Goal: Information Seeking & Learning: Learn about a topic

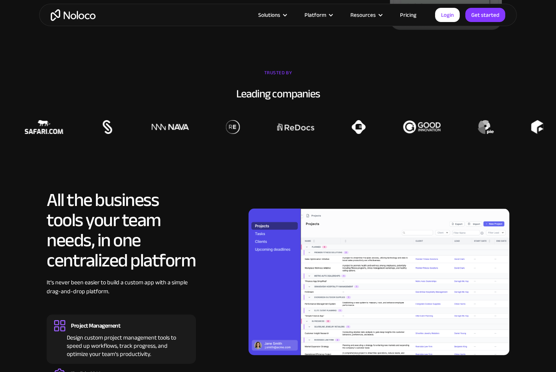
scroll to position [698, 0]
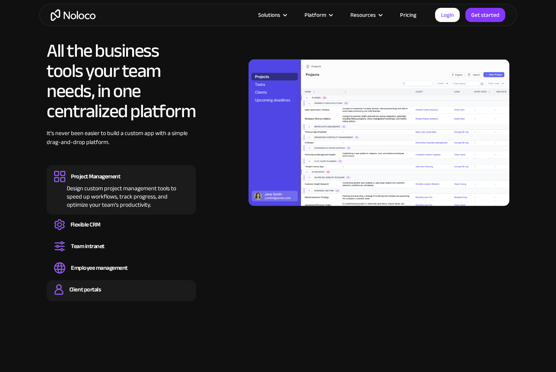
click at [80, 293] on div "Client portals" at bounding box center [84, 290] width 31 height 8
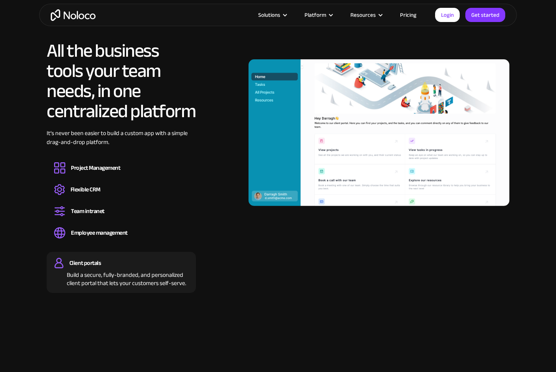
click at [111, 252] on div "Client portals Build a secure, fully-branded, and personalized client portal th…" at bounding box center [121, 272] width 149 height 41
click at [115, 240] on div "Easily manage employee information, track performance, and handle HR tasks from…" at bounding box center [121, 240] width 134 height 2
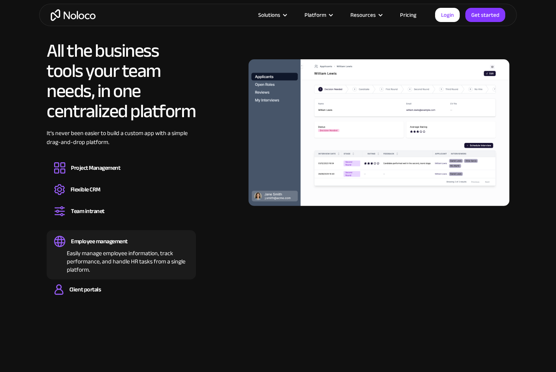
click at [117, 228] on div "All the business tools your team needs, in one centralized platform It’s never …" at bounding box center [121, 171] width 149 height 261
click at [108, 229] on div "All the business tools your team needs, in one centralized platform It’s never …" at bounding box center [121, 171] width 149 height 261
click at [100, 215] on div "Team intranet" at bounding box center [88, 211] width 34 height 8
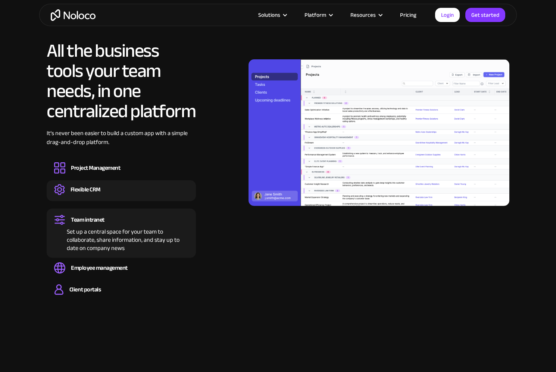
click at [94, 186] on div "Flexible CRM" at bounding box center [86, 190] width 30 height 8
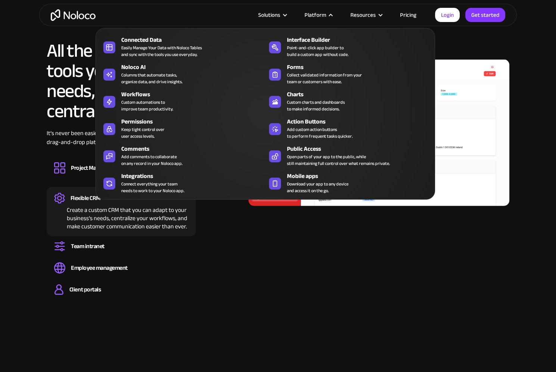
click at [322, 14] on div "Platform" at bounding box center [316, 15] width 22 height 10
click at [333, 16] on div at bounding box center [331, 15] width 6 height 6
click at [340, 19] on nav "Connected Data Easily Manage Your Data with Noloco Tables and sync with the too…" at bounding box center [266, 109] width 340 height 182
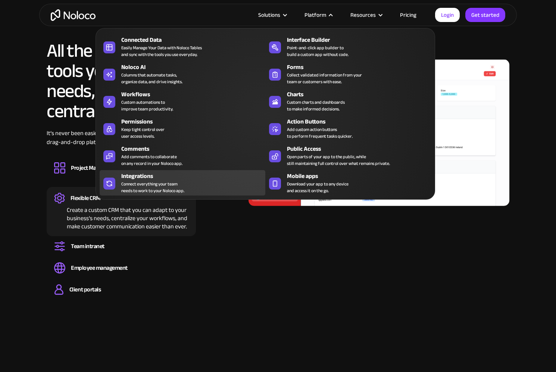
click at [138, 186] on div "Connect everything your team needs to work to your Noloco app." at bounding box center [152, 187] width 63 height 13
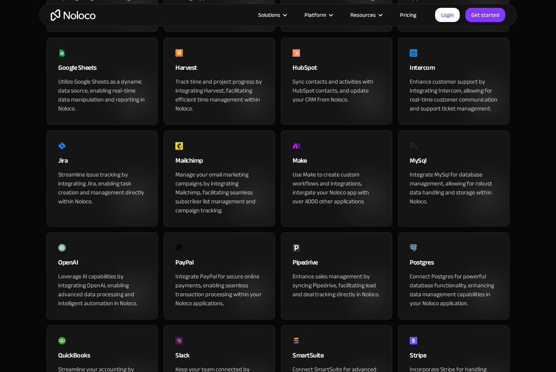
scroll to position [635, 0]
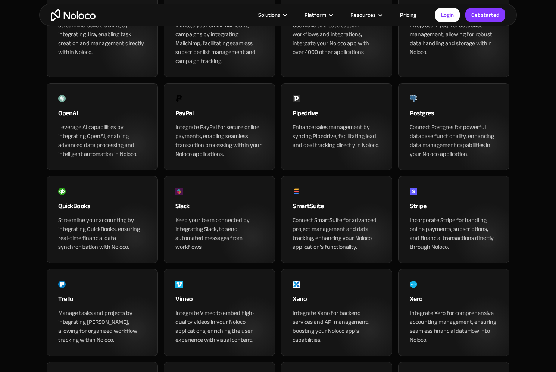
click at [142, 159] on div "Leverage AI capabilities by integrating OpenAI, enabling advanced data processi…" at bounding box center [102, 141] width 88 height 36
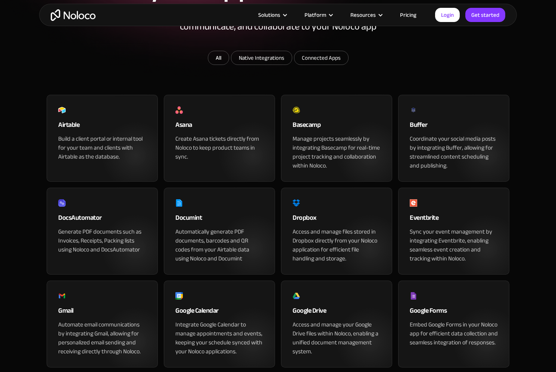
scroll to position [0, 0]
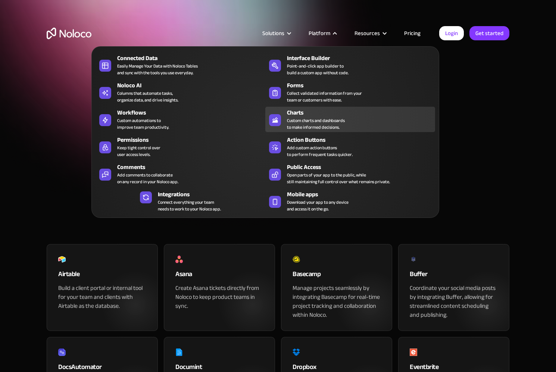
click at [307, 120] on div "Custom charts and dashboards to make informed decisions." at bounding box center [316, 123] width 58 height 13
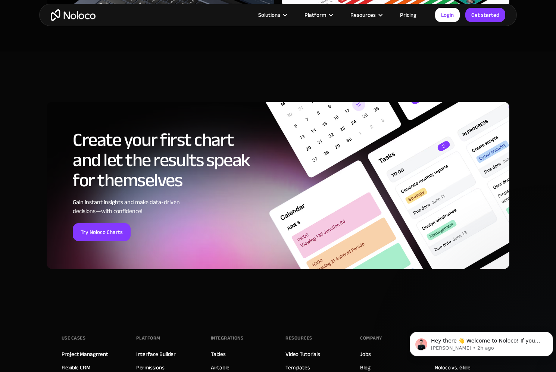
scroll to position [2530, 0]
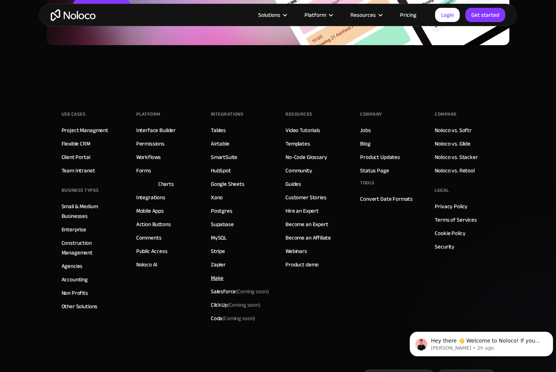
click at [217, 280] on link "Make" at bounding box center [217, 278] width 13 height 10
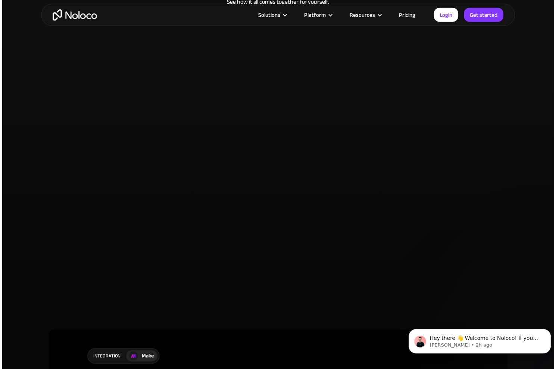
scroll to position [1680, 0]
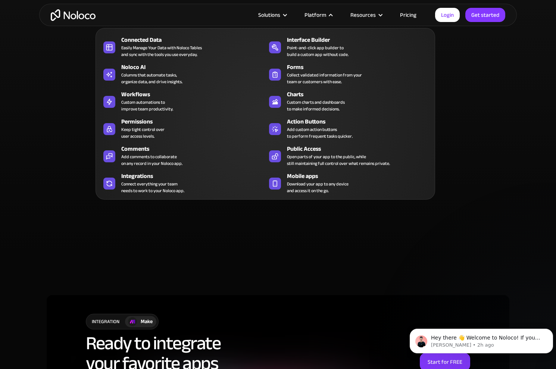
click at [326, 13] on div "Platform" at bounding box center [316, 15] width 22 height 10
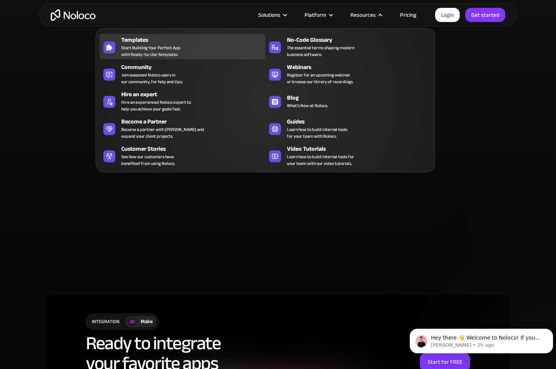
click at [153, 42] on div "Templates" at bounding box center [194, 39] width 147 height 9
